Goal: Find specific page/section

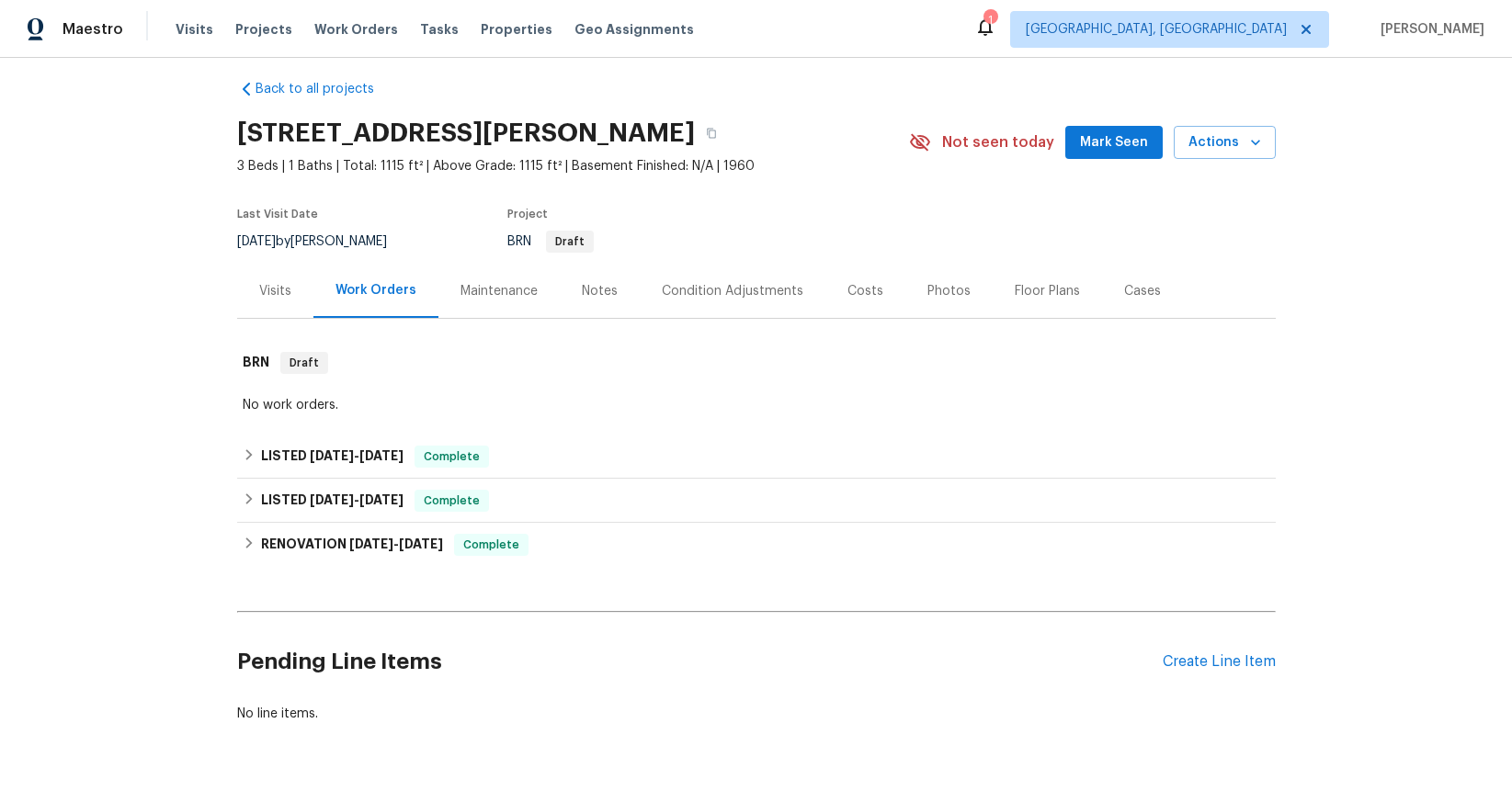
scroll to position [39, 0]
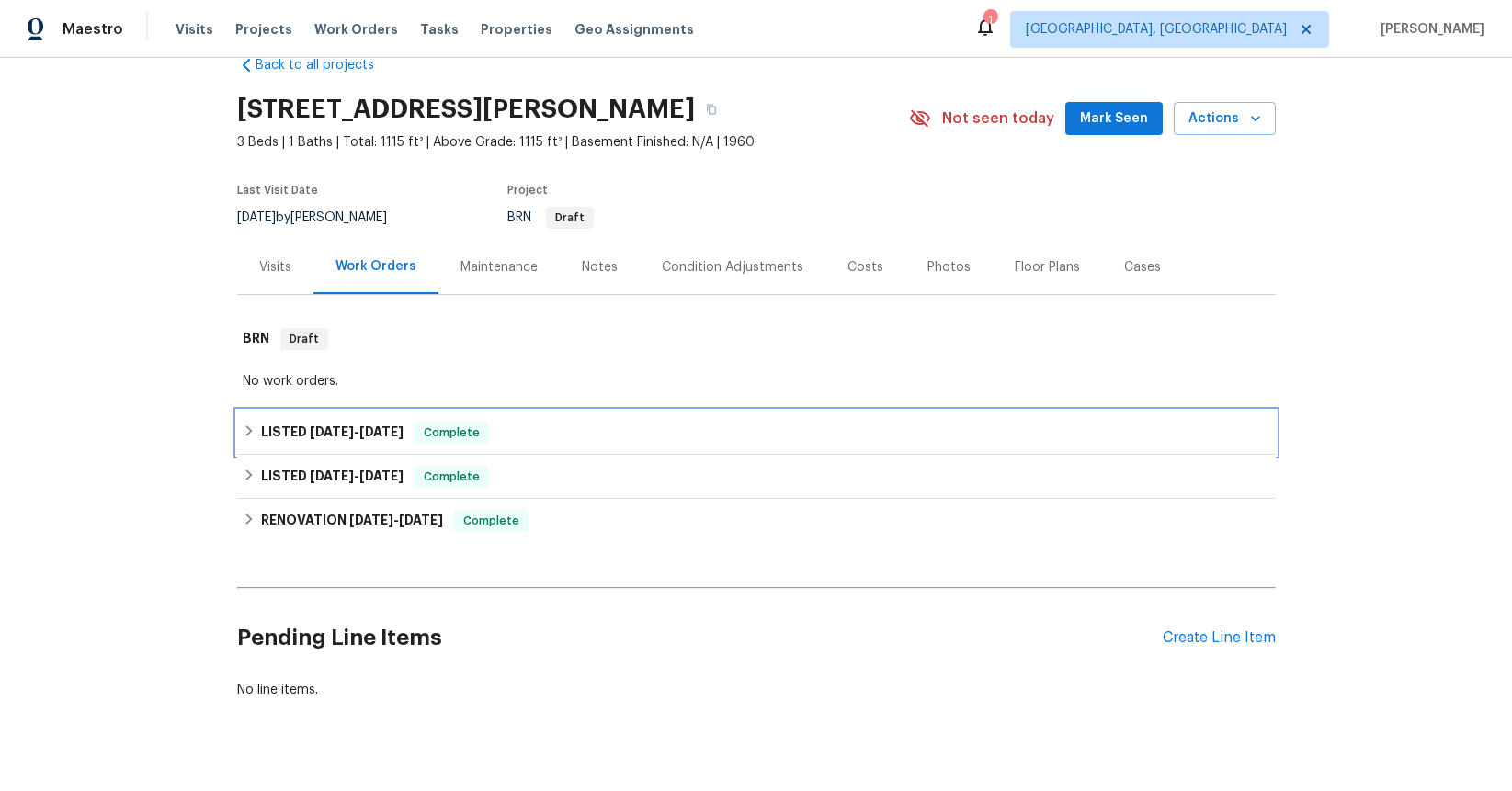
click at [337, 432] on span "[DATE]" at bounding box center [331, 431] width 44 height 13
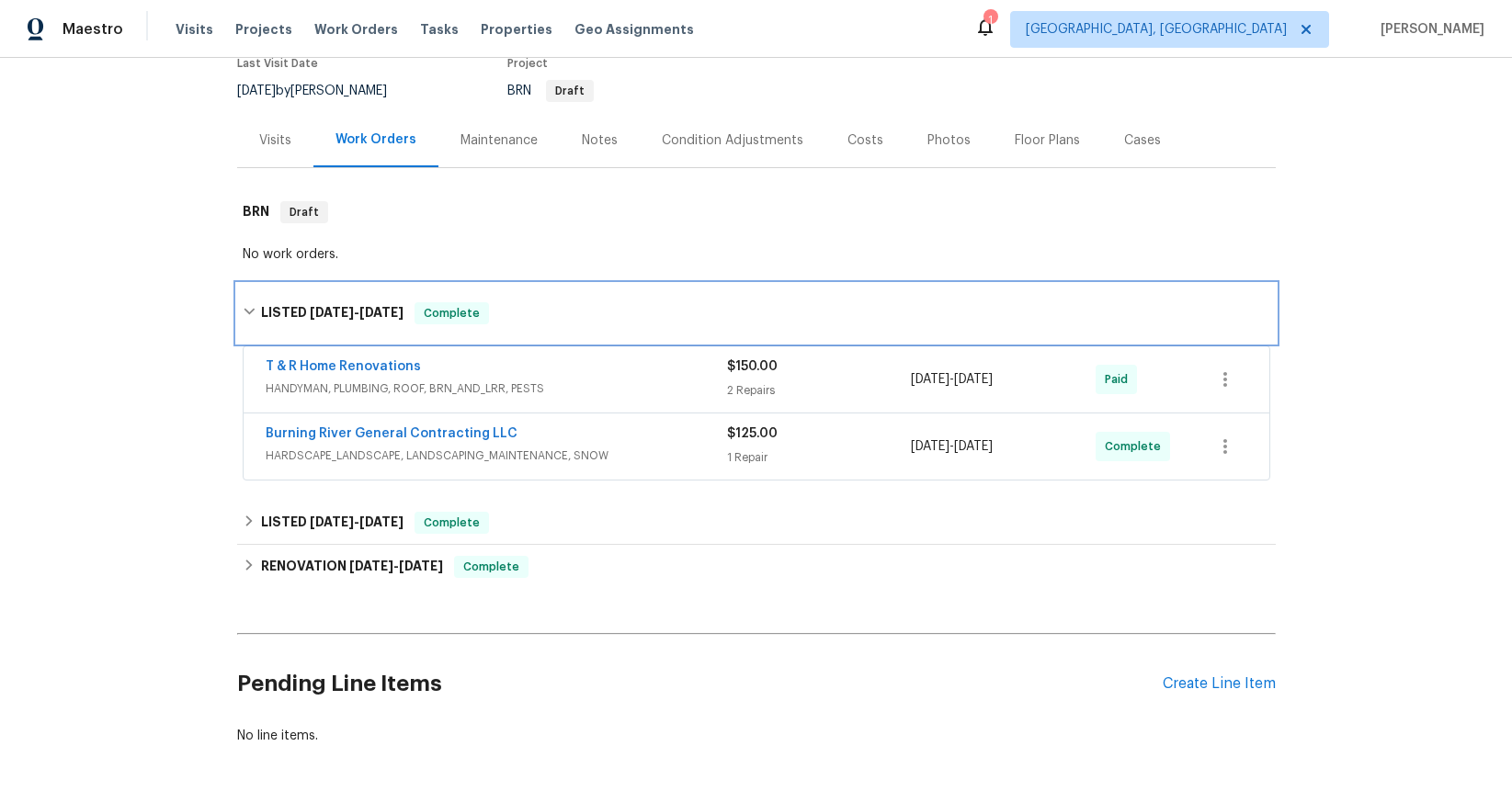
scroll to position [172, 0]
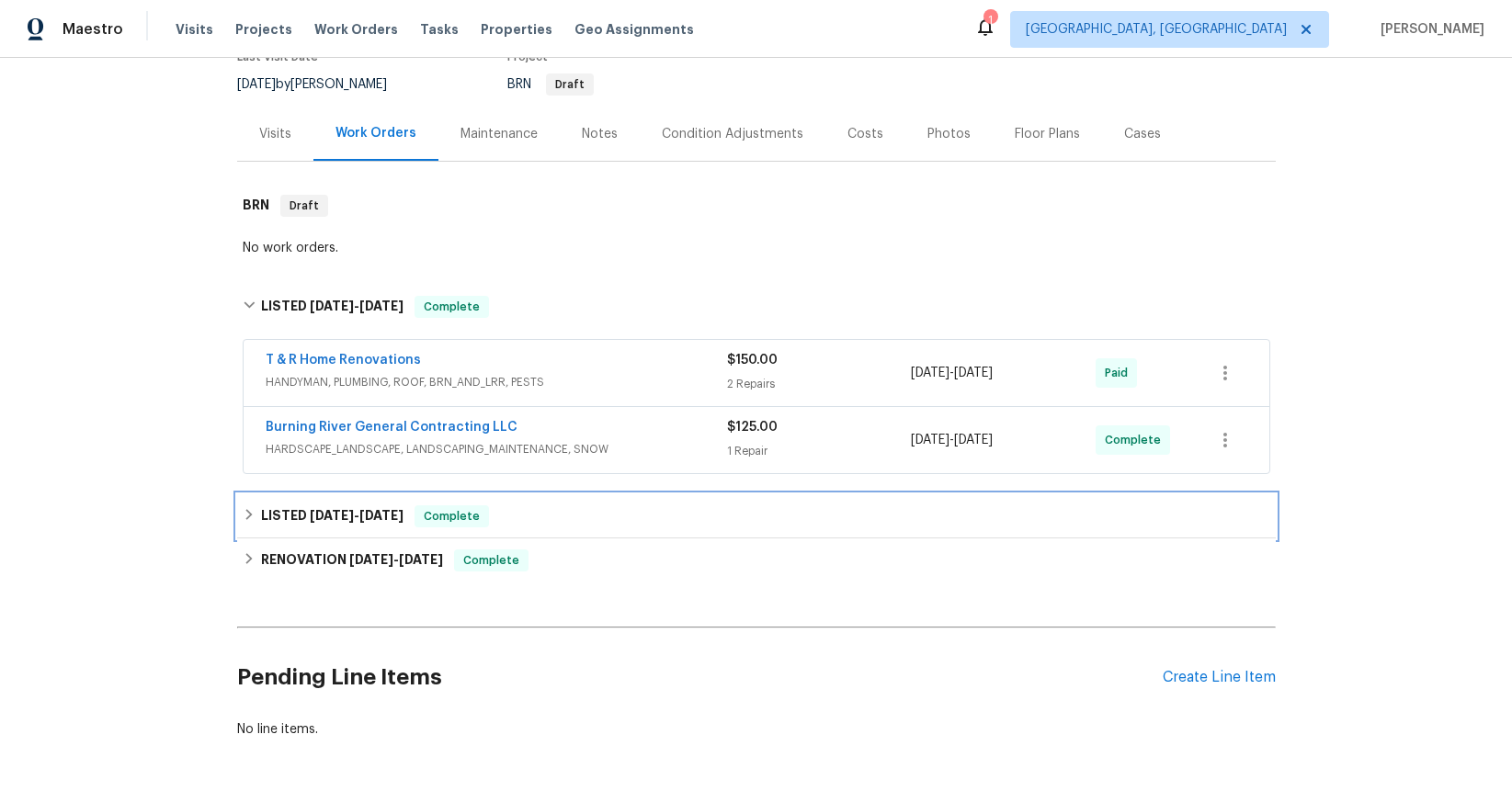
drag, startPoint x: 326, startPoint y: 511, endPoint x: 377, endPoint y: 497, distance: 52.9
click at [327, 510] on span "[DATE]" at bounding box center [331, 514] width 44 height 13
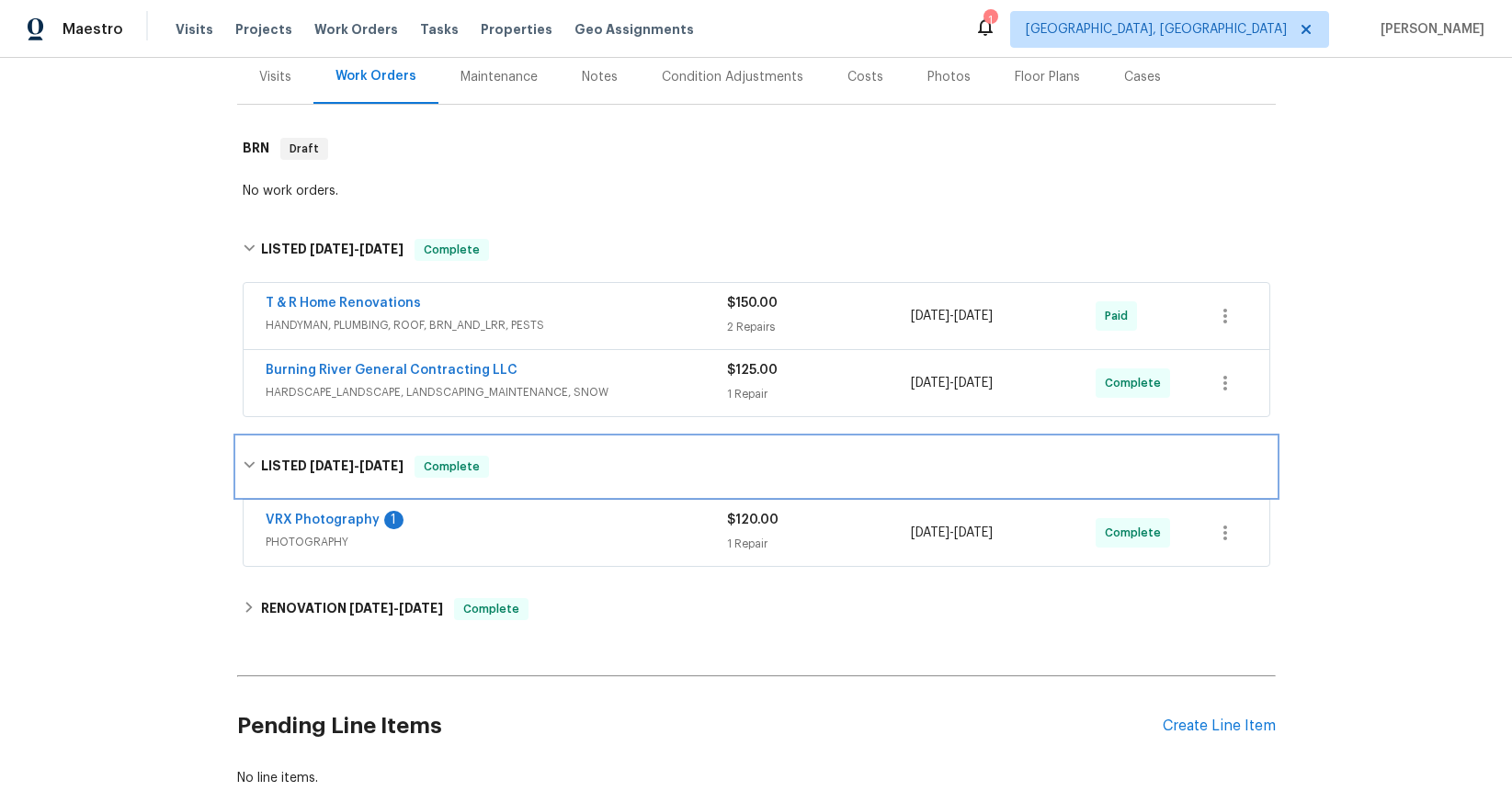
scroll to position [347, 0]
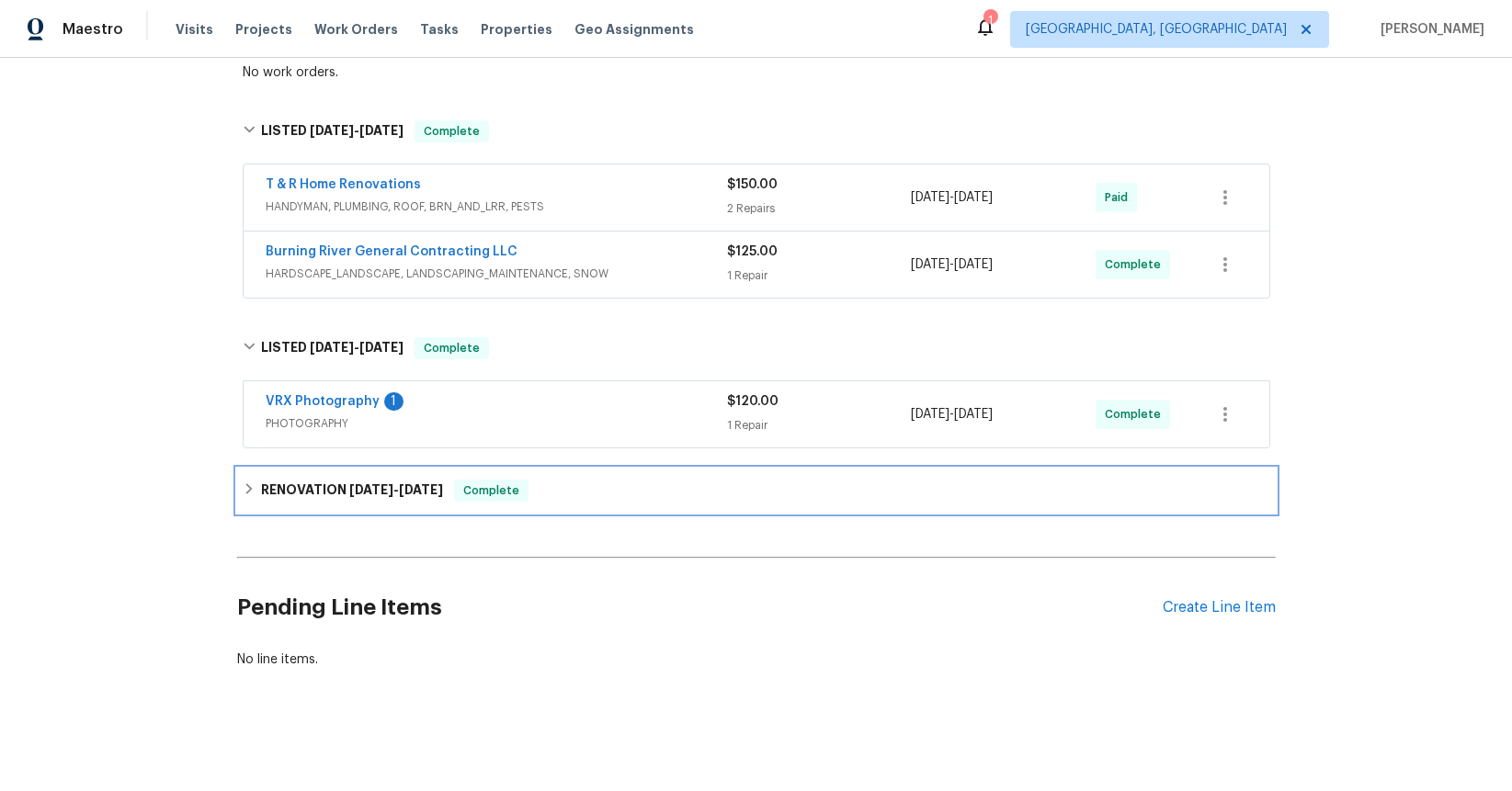
click at [362, 495] on span "[DATE]" at bounding box center [371, 489] width 44 height 13
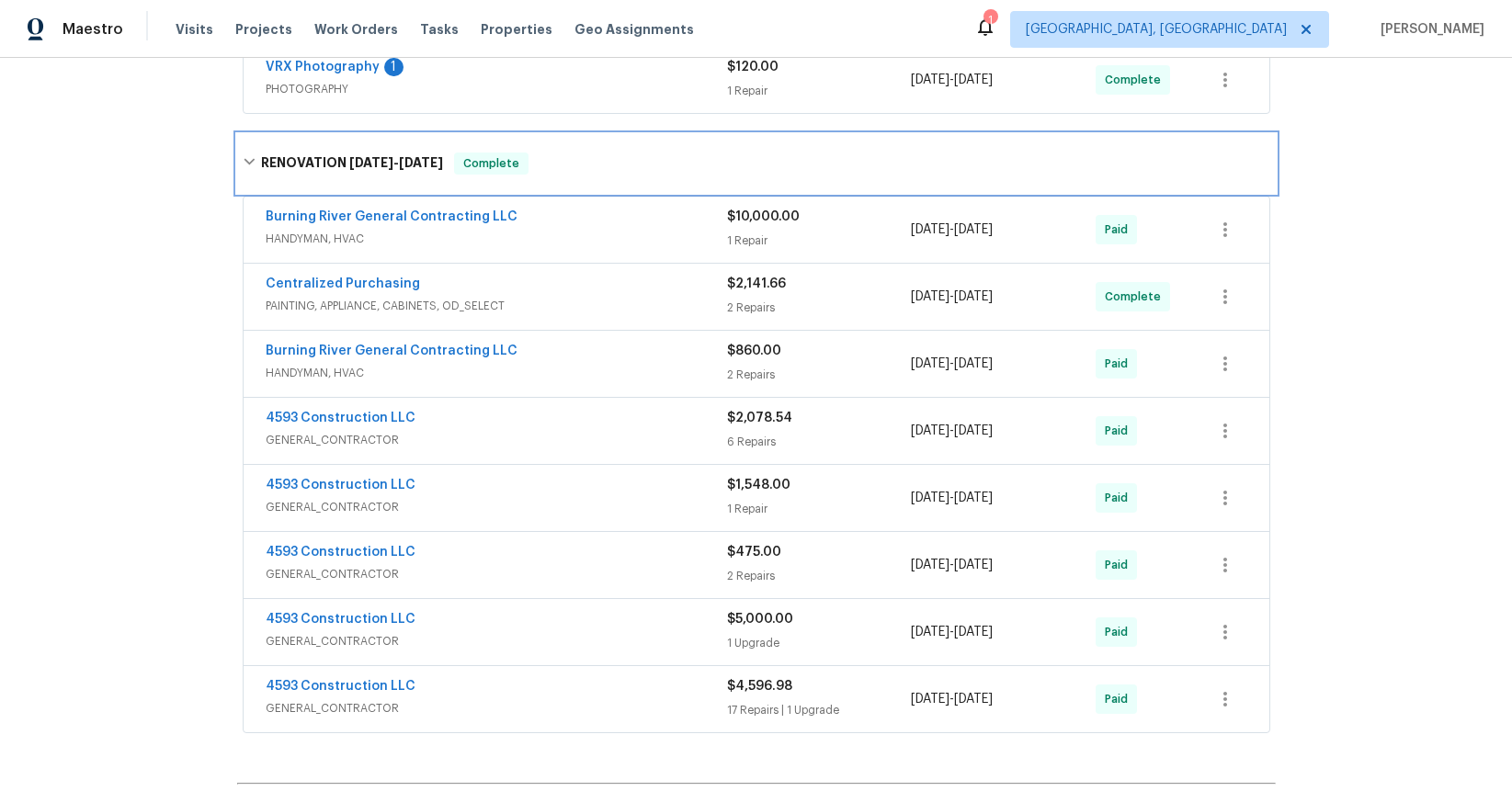
scroll to position [684, 0]
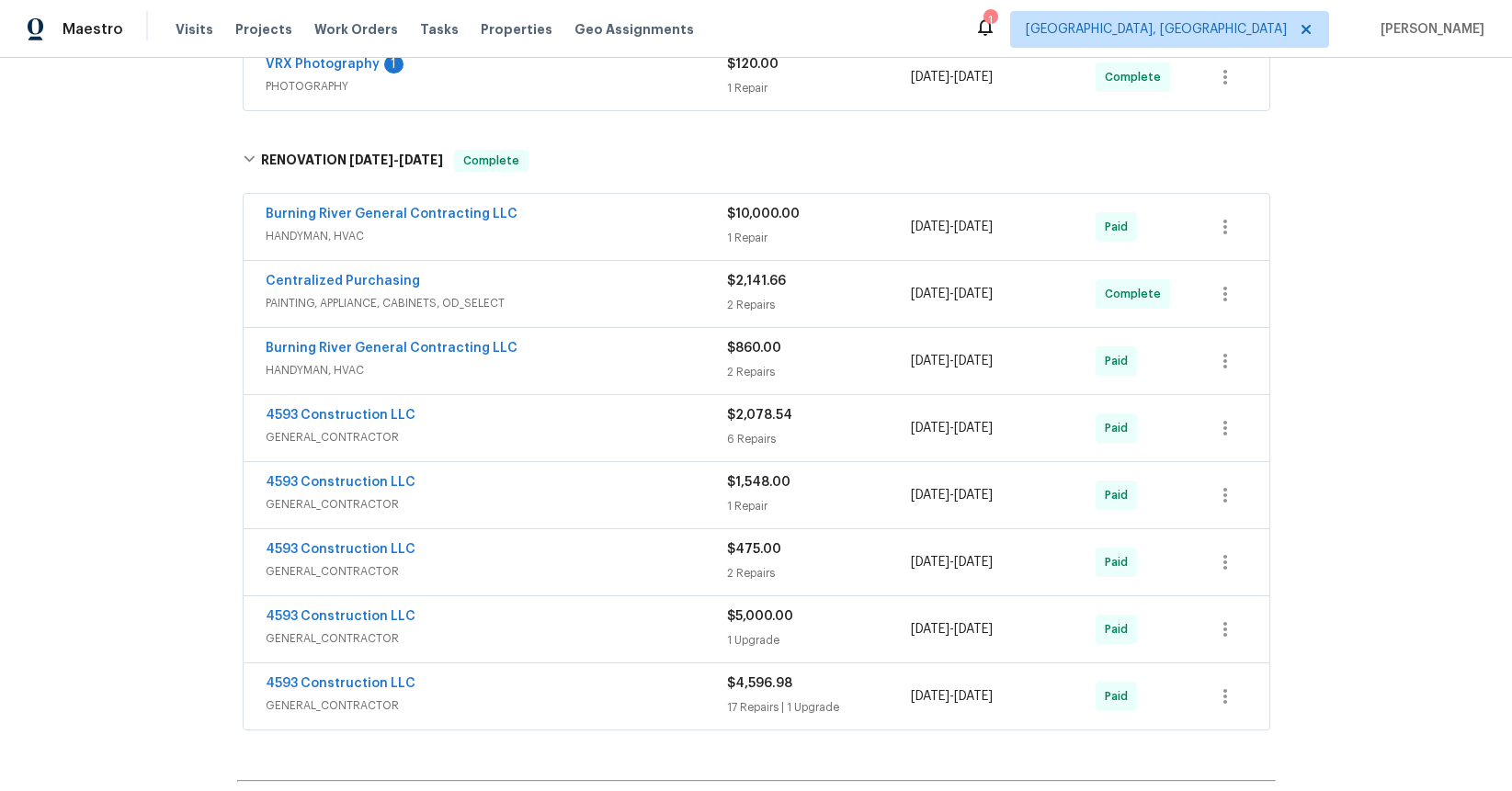
click at [299, 235] on span "HANDYMAN, HVAC" at bounding box center [496, 236] width 461 height 18
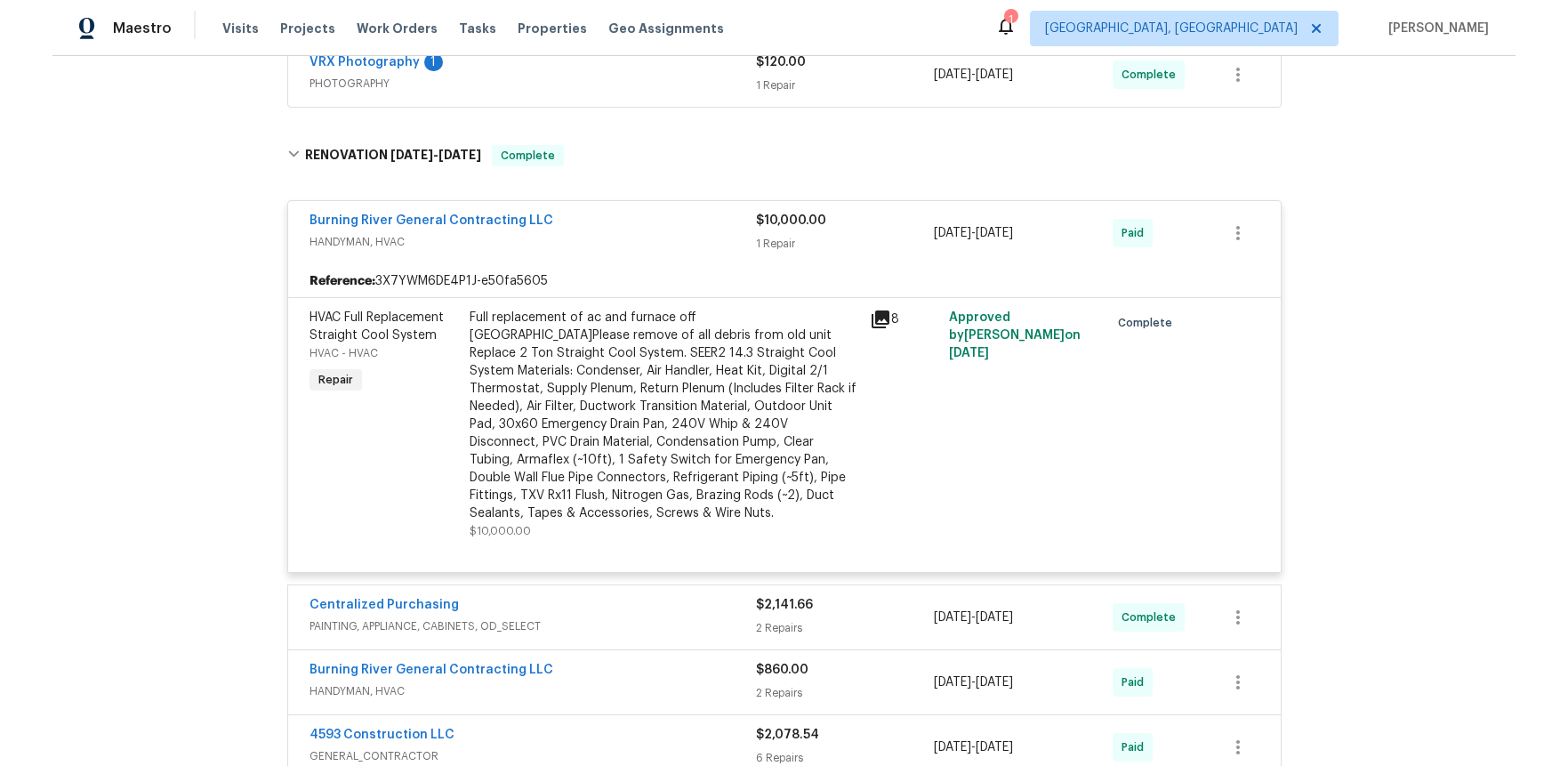
scroll to position [666, 0]
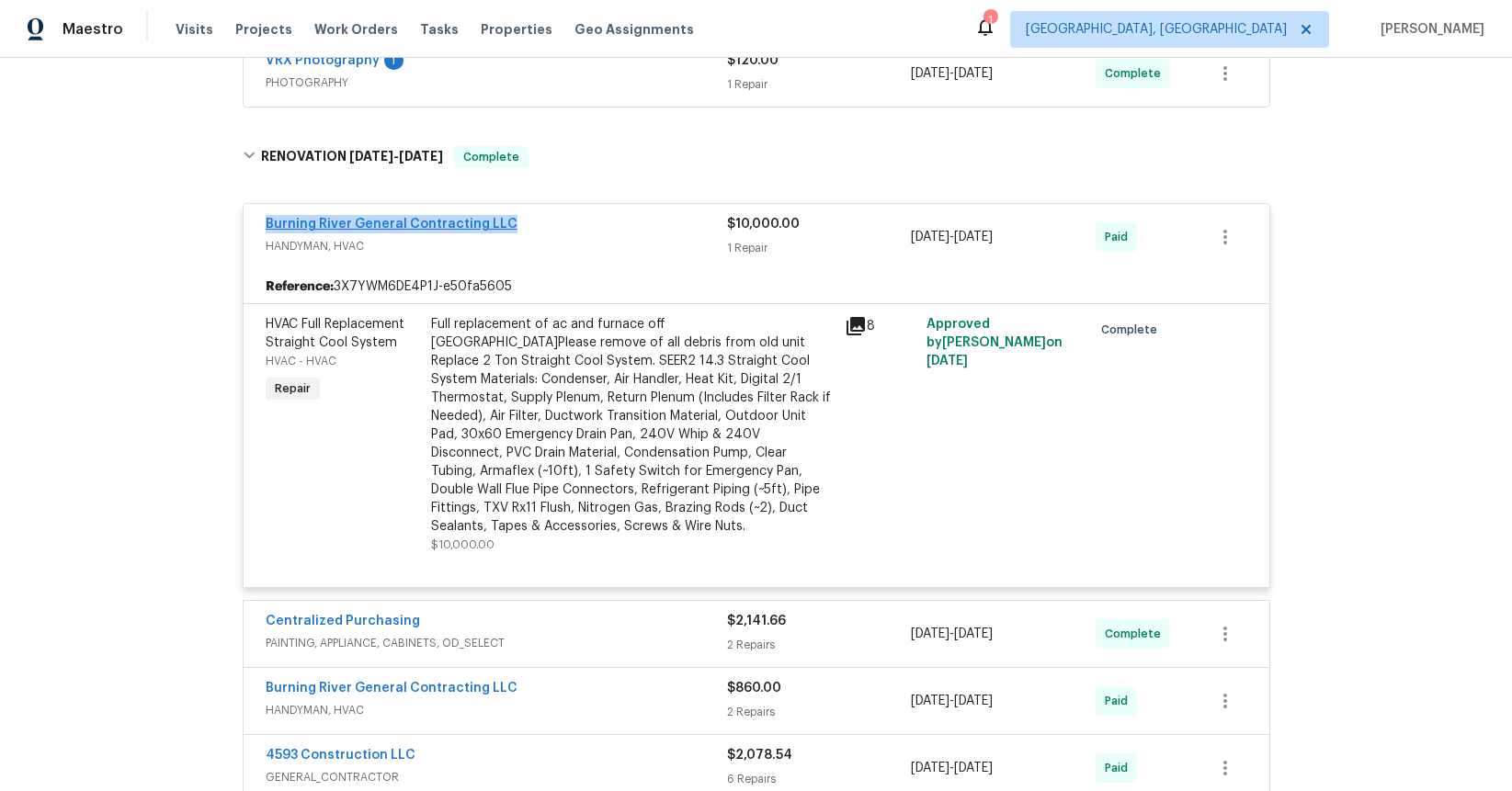
drag, startPoint x: 486, startPoint y: 219, endPoint x: 265, endPoint y: 220, distance: 221.0
click at [266, 220] on div "Burning River General Contracting LLC" at bounding box center [496, 226] width 461 height 22
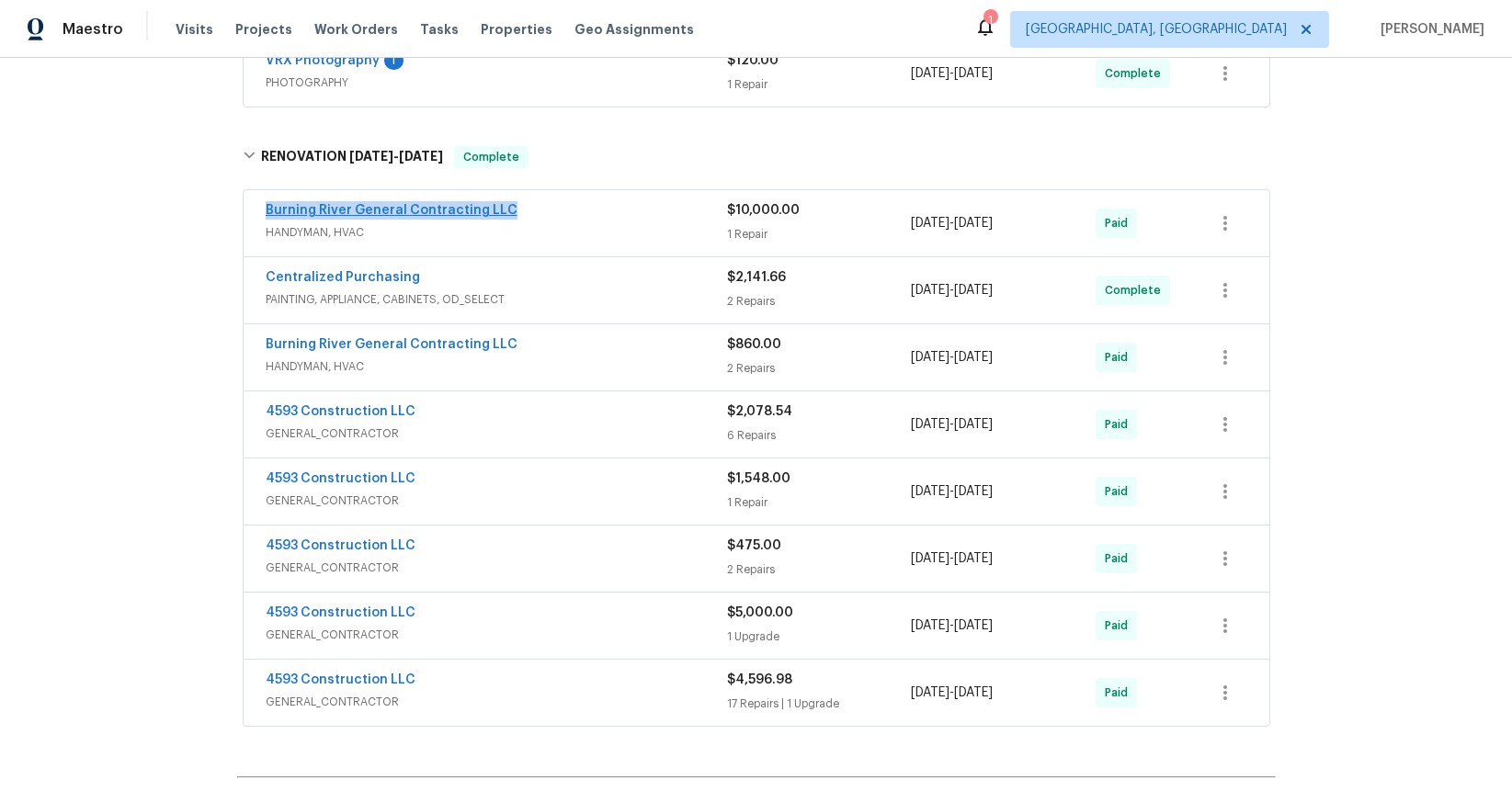
copy link "Burning River General Contracting LLC"
click at [358, 238] on span "HANDYMAN, HVAC" at bounding box center [496, 232] width 461 height 18
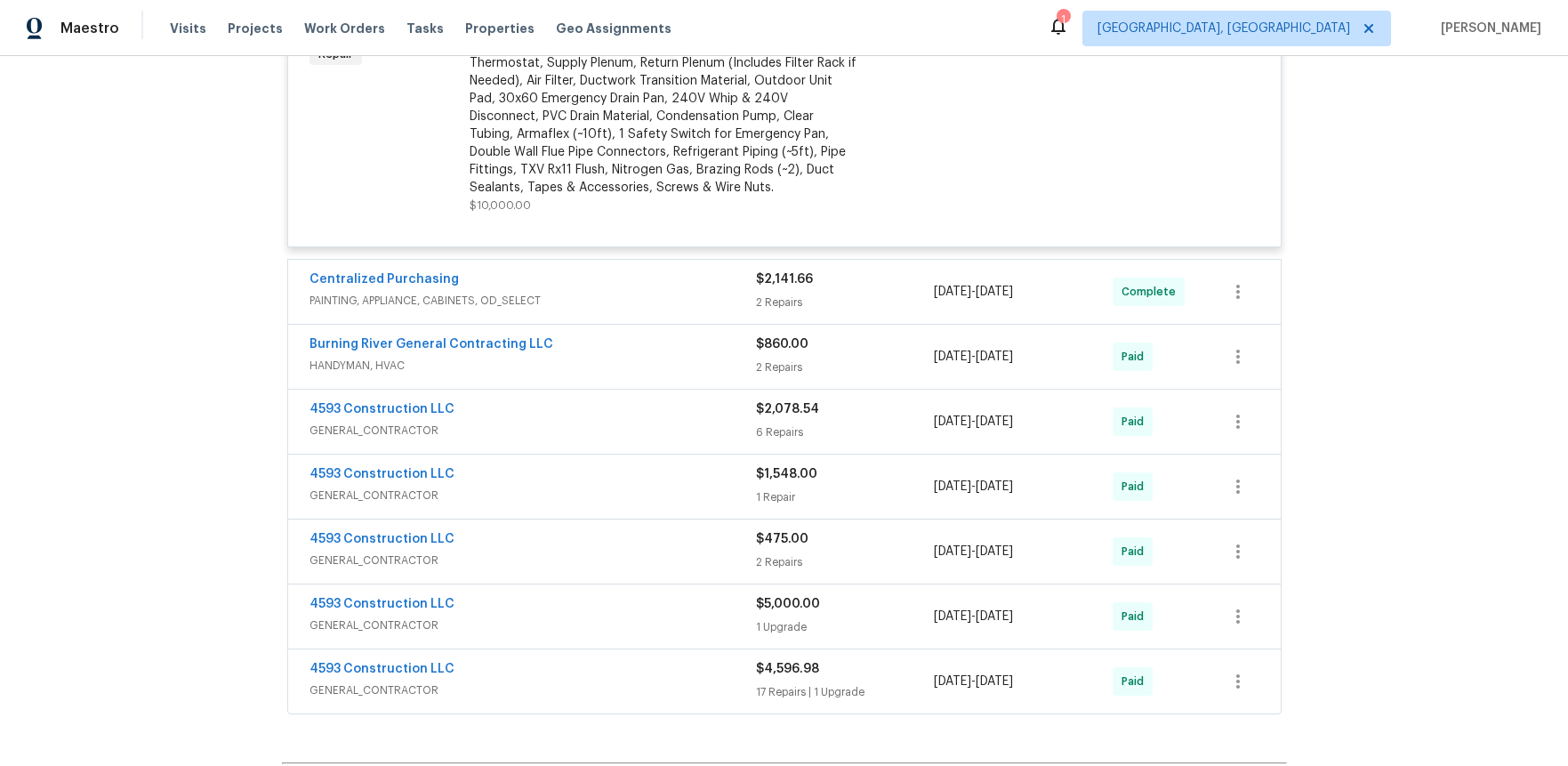
scroll to position [1001, 0]
